Goal: Find specific page/section: Find specific page/section

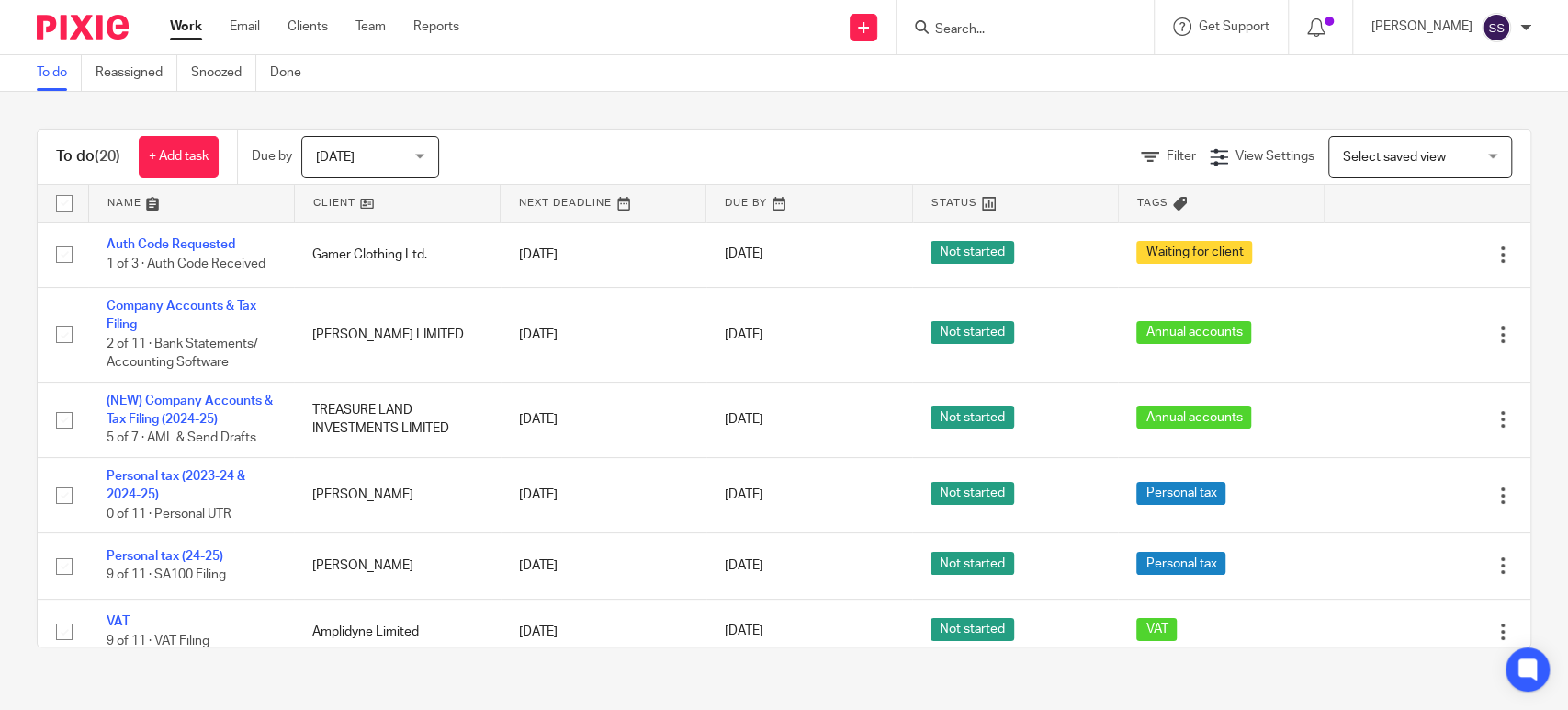
click at [992, 32] on input "Search" at bounding box center [1016, 30] width 165 height 16
type input "ze"
click at [978, 72] on link at bounding box center [1043, 71] width 228 height 28
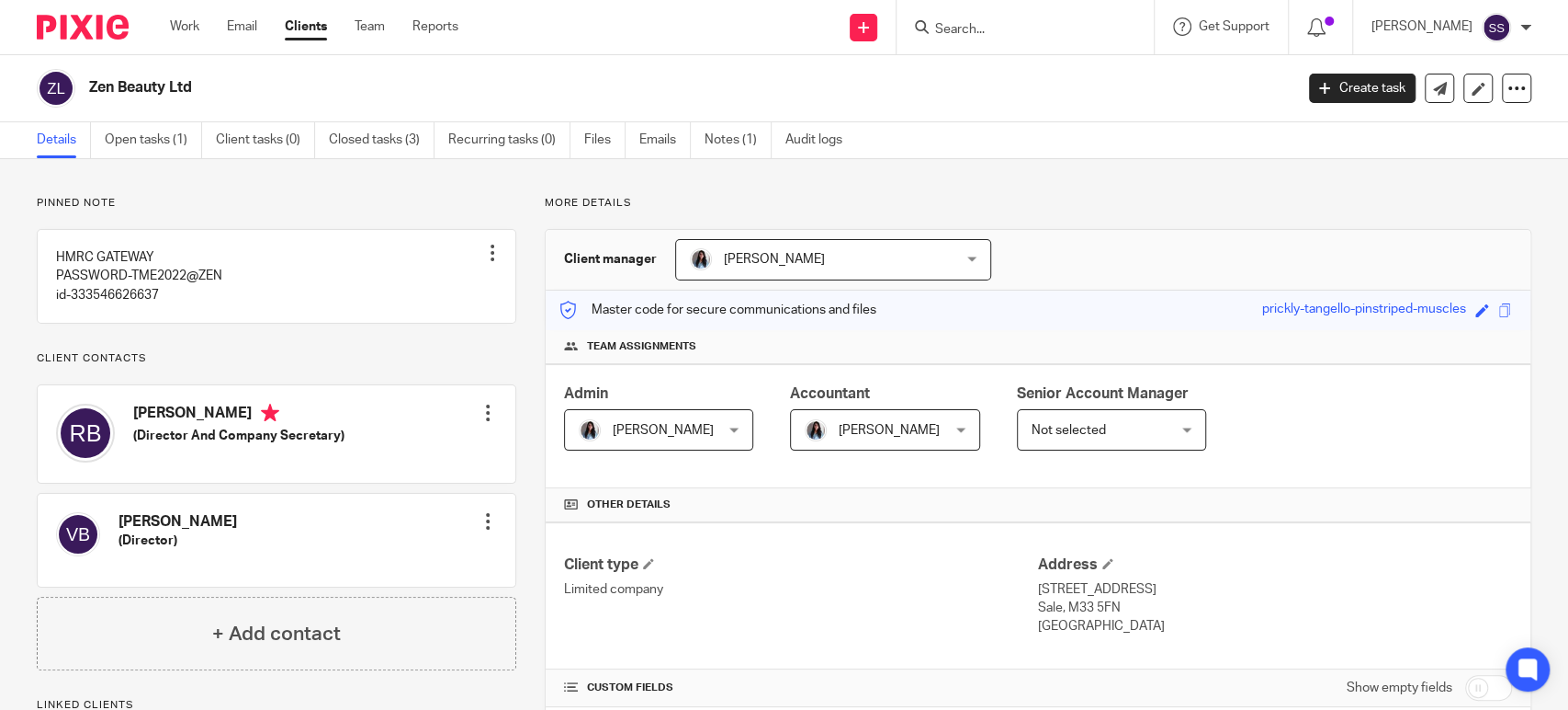
click at [163, 427] on h4 "[PERSON_NAME]" at bounding box center [239, 415] width 211 height 23
copy h4 "[PERSON_NAME]"
